Goal: Use online tool/utility: Utilize a website feature to perform a specific function

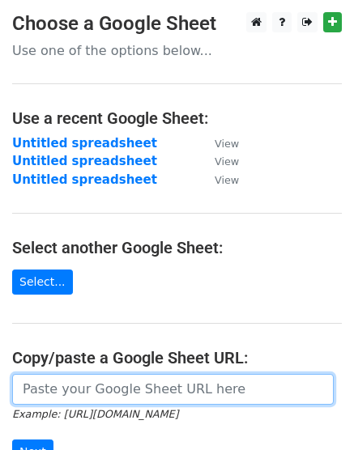
click at [79, 387] on input "url" at bounding box center [173, 389] width 322 height 31
paste input "[URL][DOMAIN_NAME]"
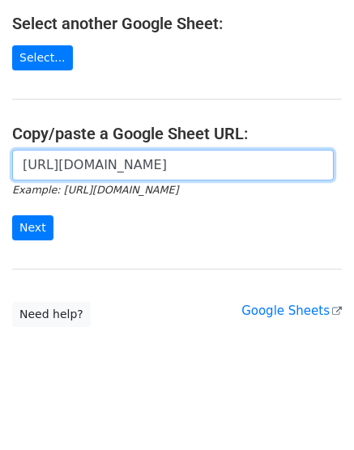
scroll to position [231, 0]
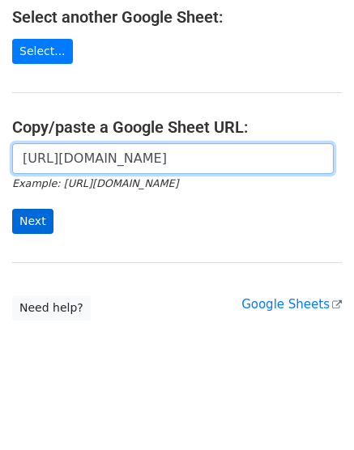
type input "https://docs.google.com/spreadsheets/d/1hndu8wBdEhGOUBCZFjhOOlhGojMs2sxvUtcdbpX…"
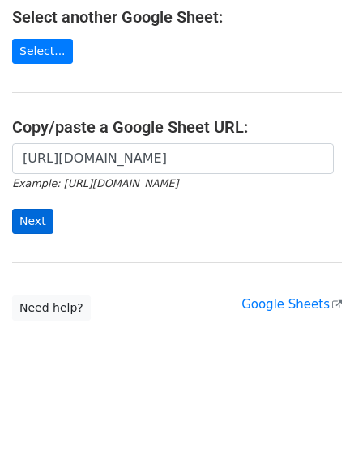
scroll to position [0, 0]
click at [36, 221] on input "Next" at bounding box center [32, 221] width 41 height 25
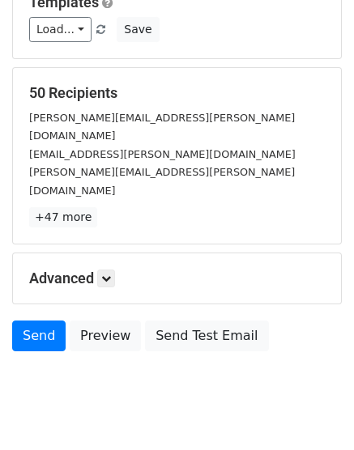
scroll to position [243, 0]
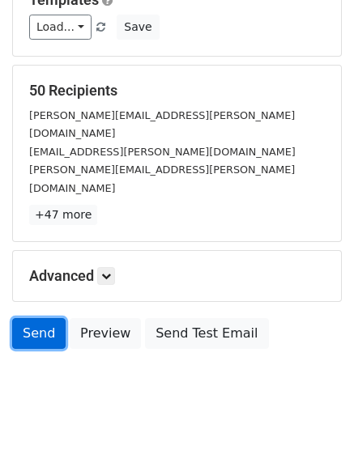
click at [32, 318] on link "Send" at bounding box center [38, 333] width 53 height 31
